Goal: Obtain resource: Download file/media

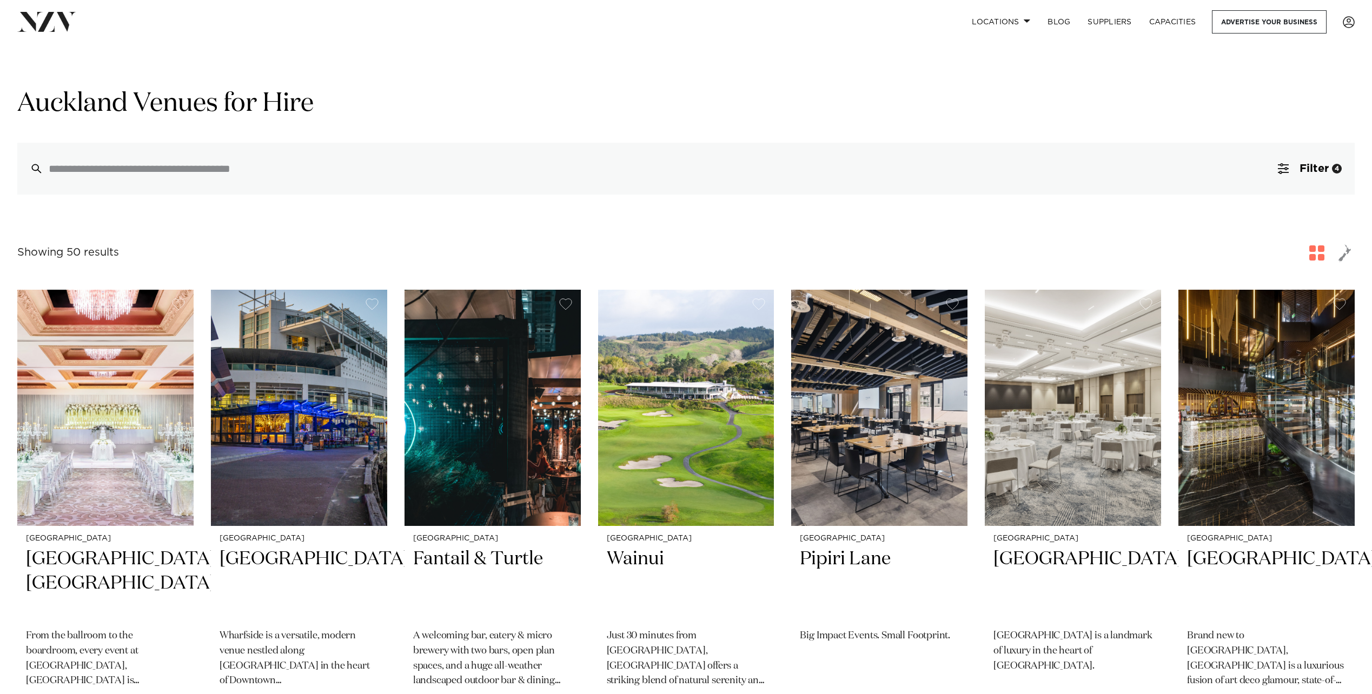
drag, startPoint x: 307, startPoint y: 229, endPoint x: 336, endPoint y: 95, distance: 136.7
click at [1328, 173] on span "Filter" at bounding box center [1313, 168] width 29 height 11
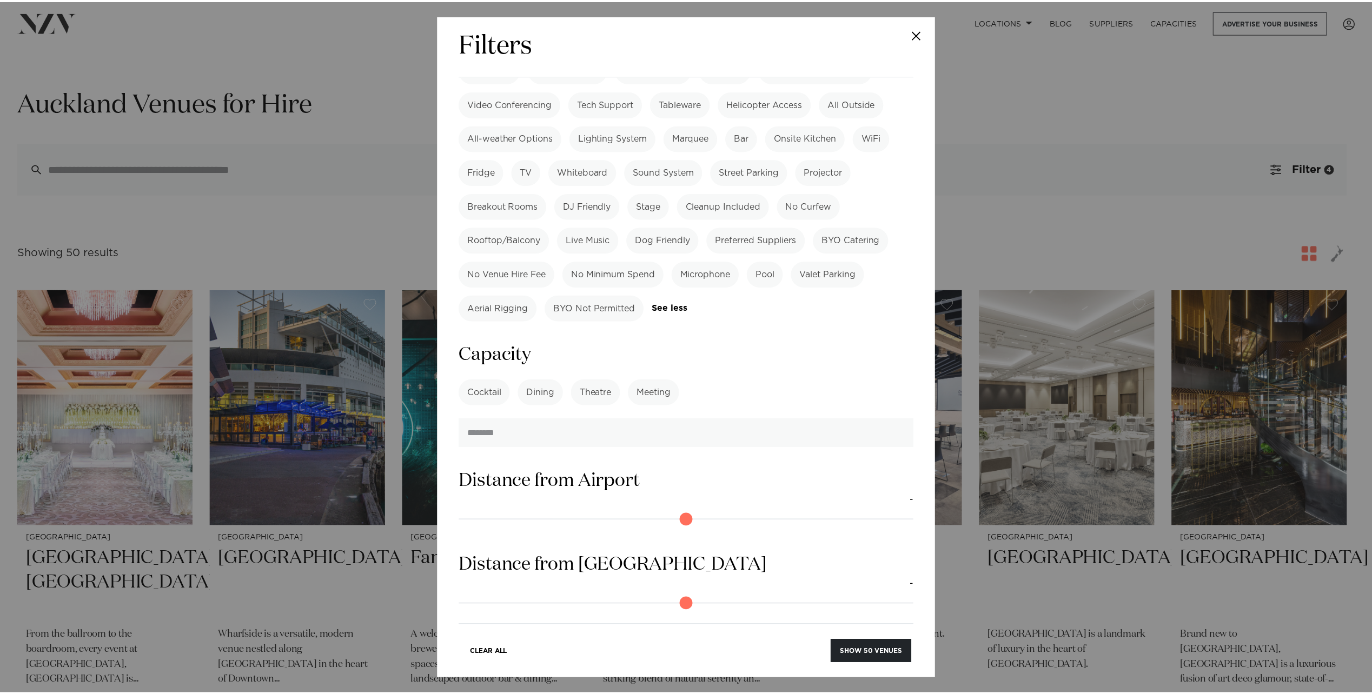
scroll to position [1020, 0]
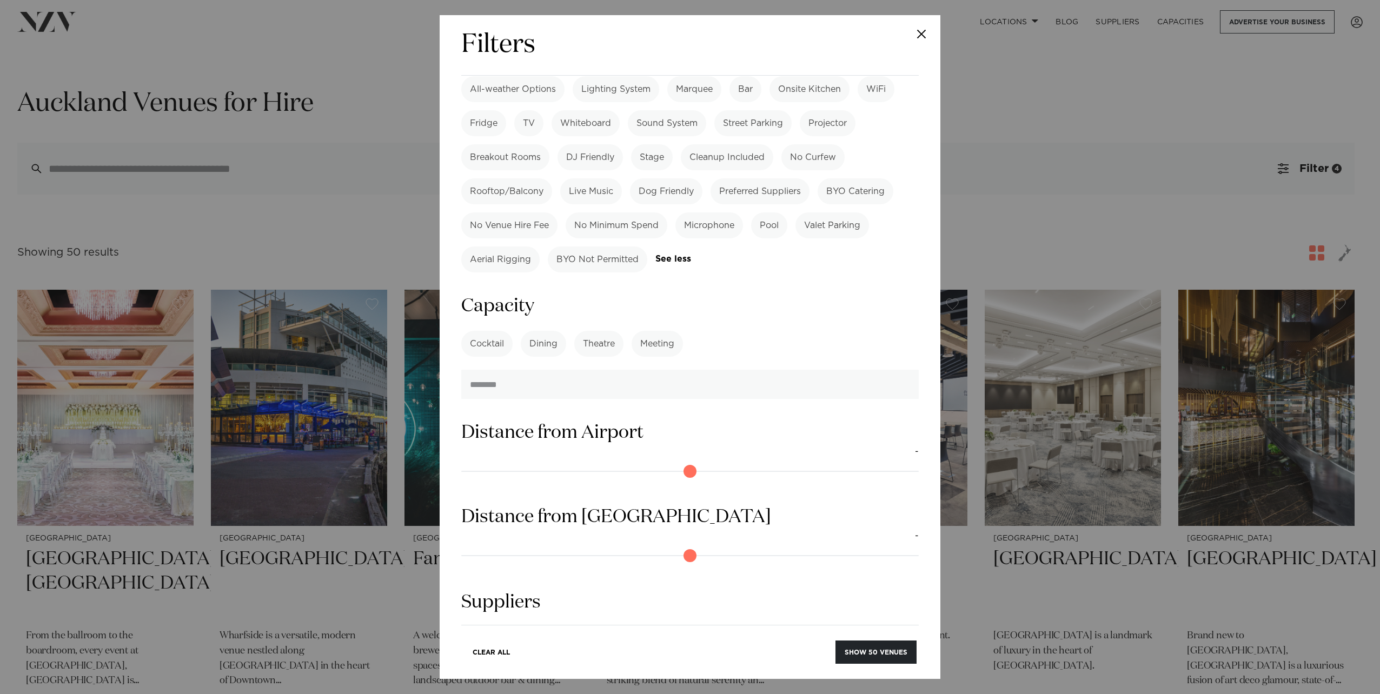
click at [916, 32] on button "Close" at bounding box center [922, 34] width 38 height 38
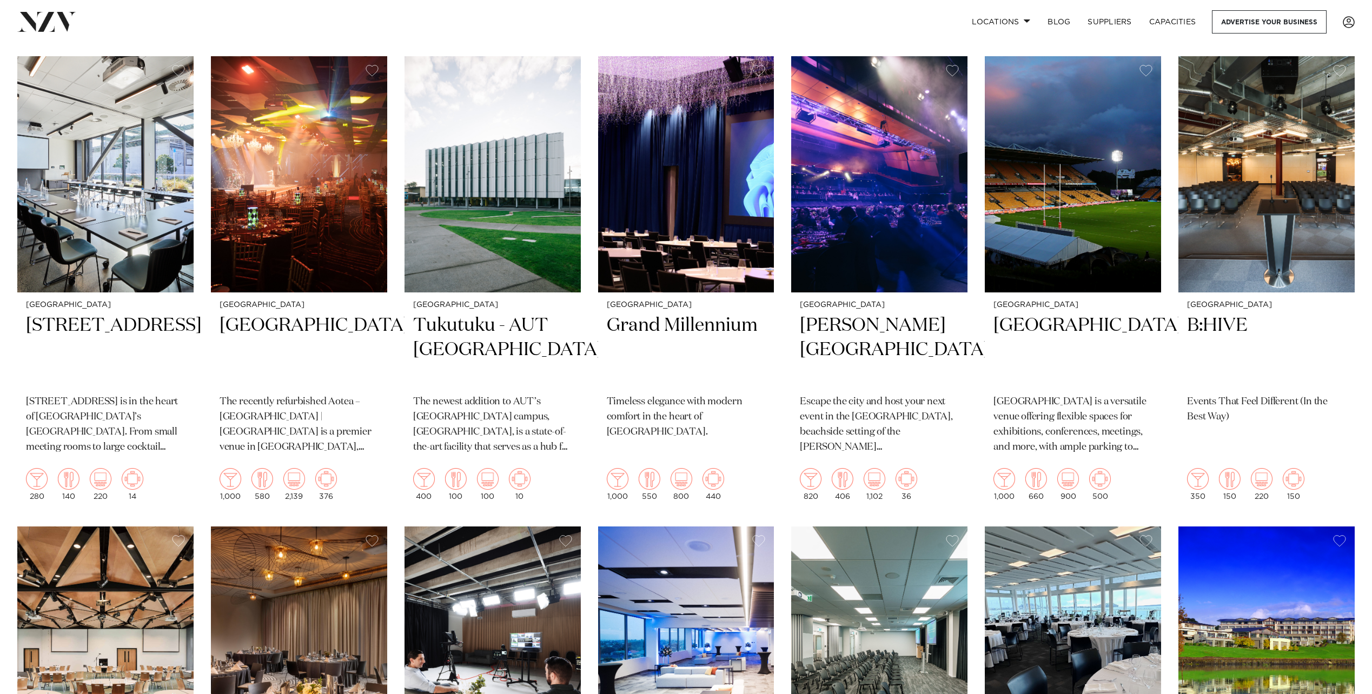
scroll to position [2163, 0]
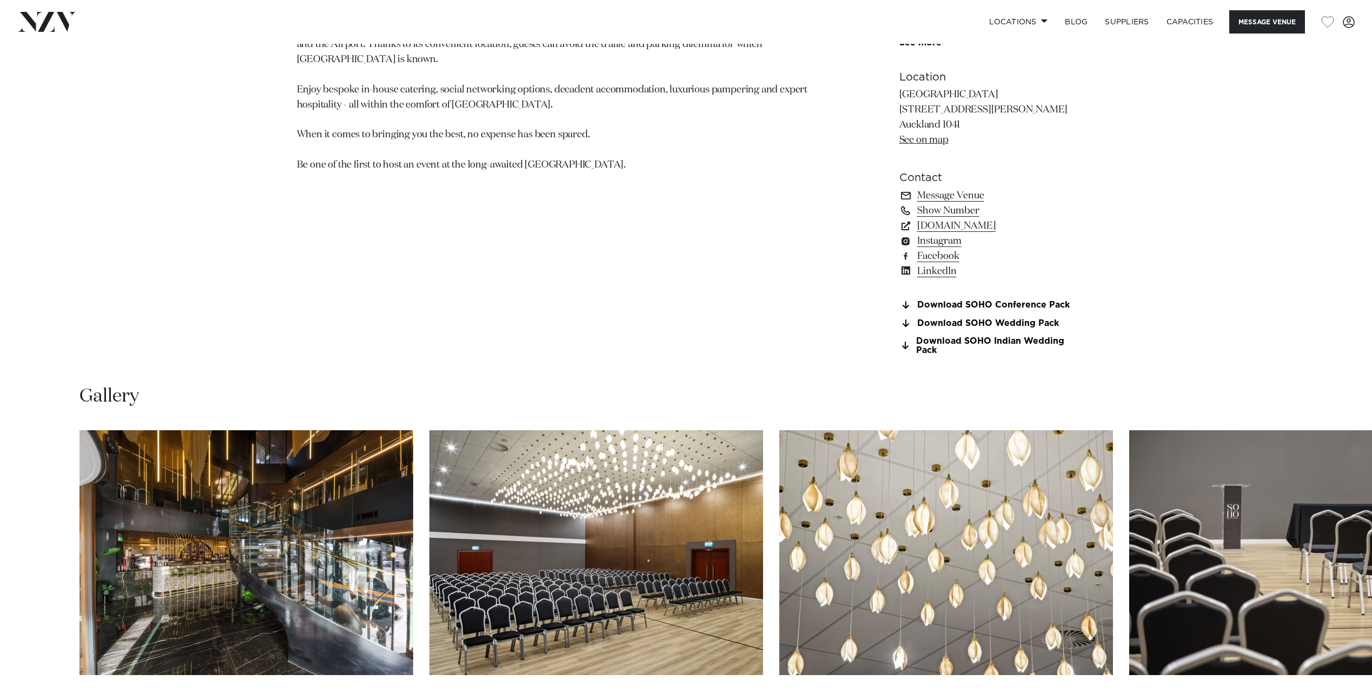
scroll to position [1082, 0]
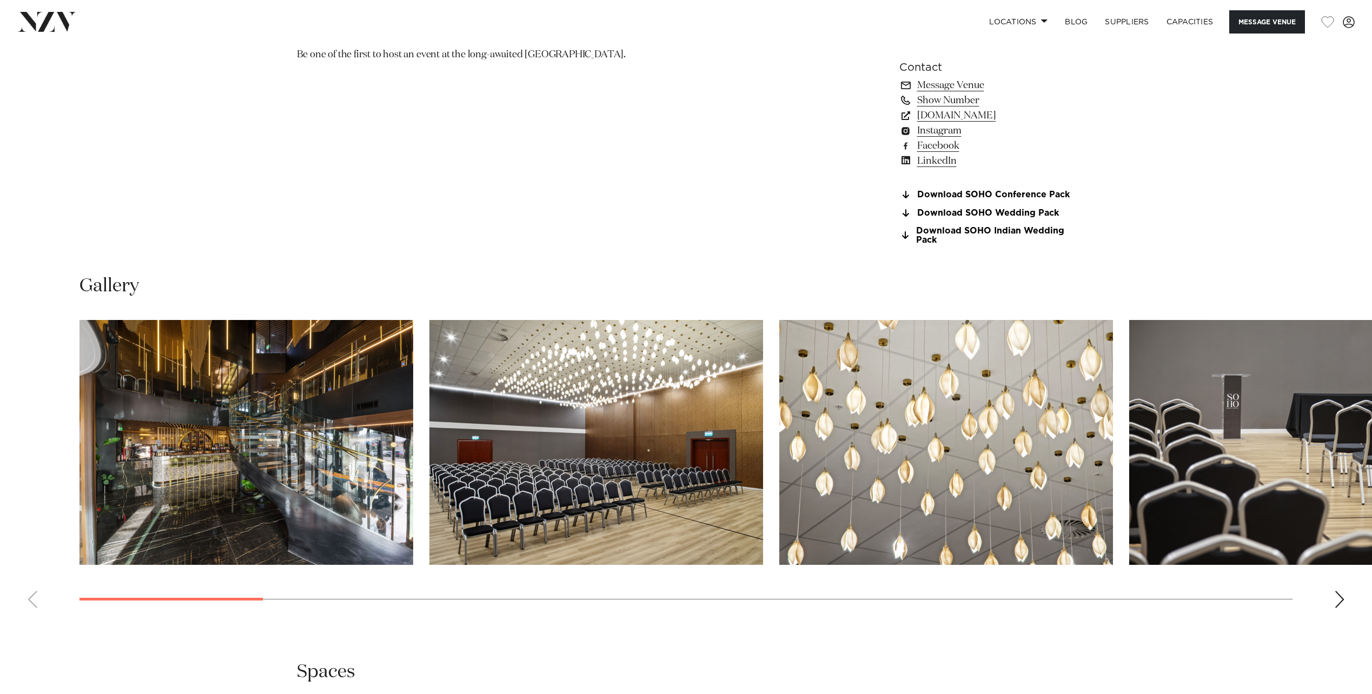
click at [1043, 193] on link "Download SOHO Conference Pack" at bounding box center [987, 195] width 176 height 10
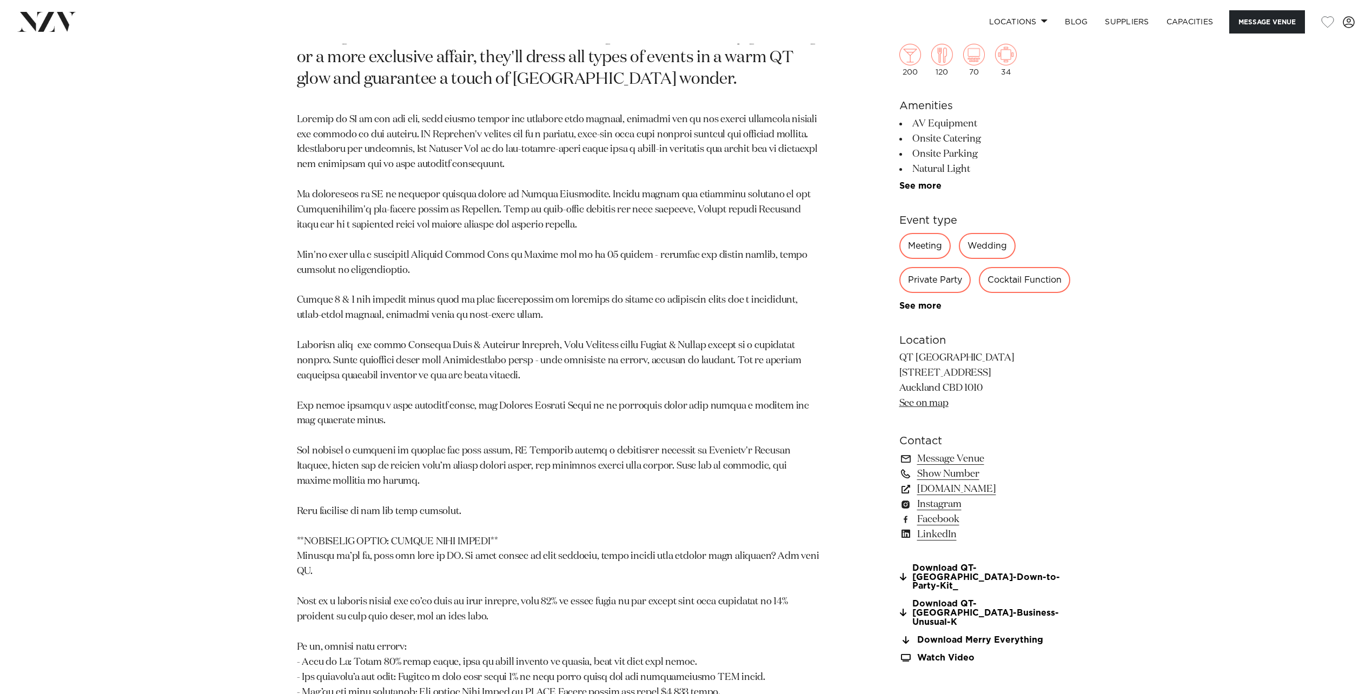
scroll to position [1082, 0]
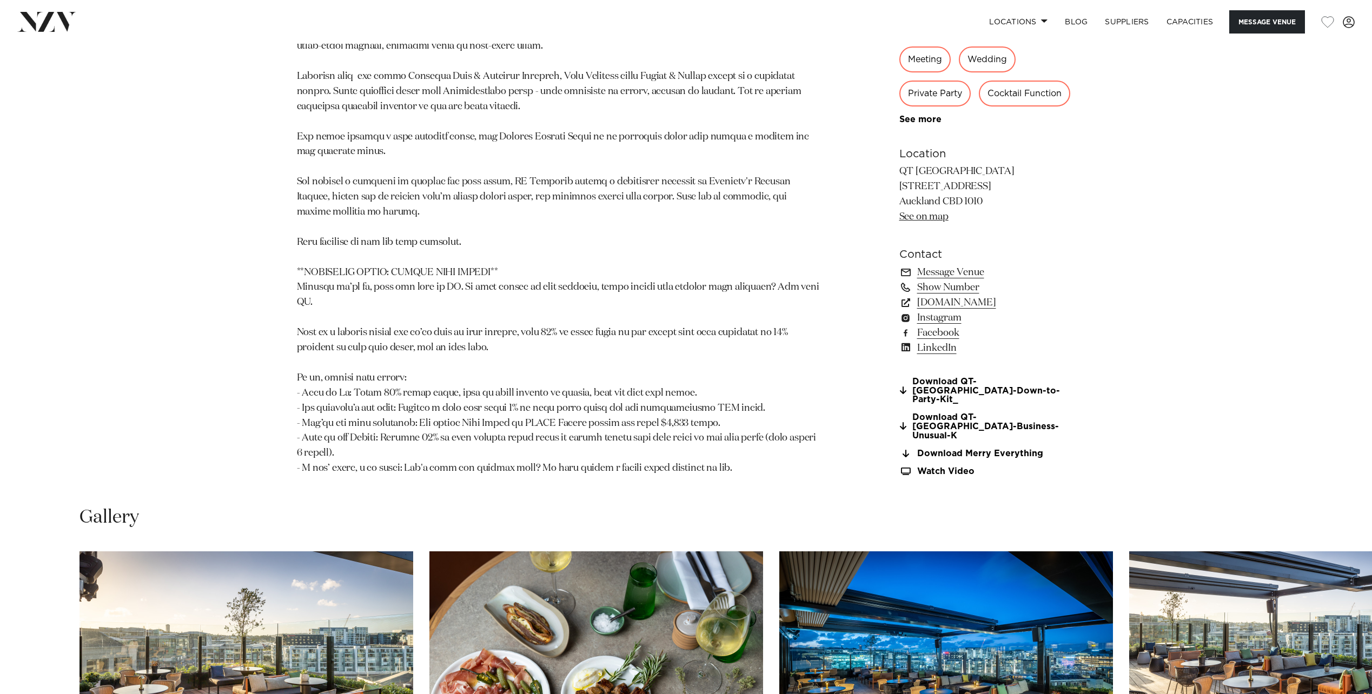
click at [1000, 413] on link "Download QT-Auckland-Business-Unusual-K" at bounding box center [987, 426] width 176 height 27
